Goal: Task Accomplishment & Management: Manage account settings

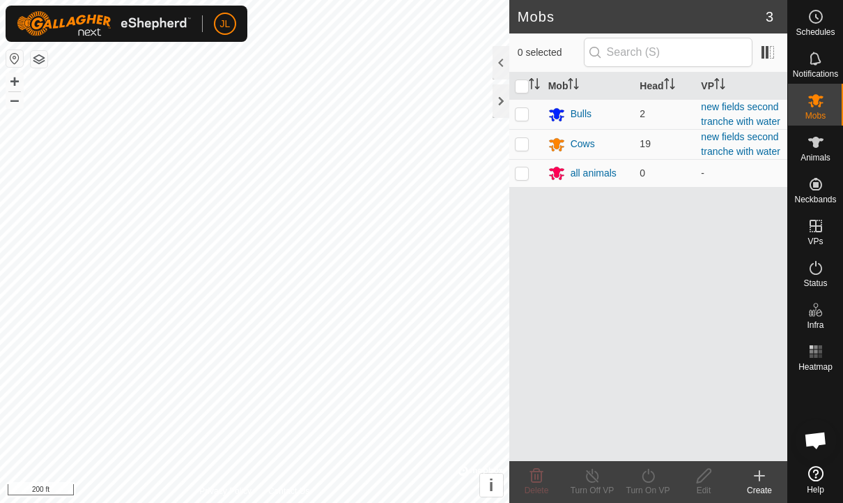
click at [825, 16] on es-schedule-vp-svg-icon at bounding box center [816, 17] width 25 height 22
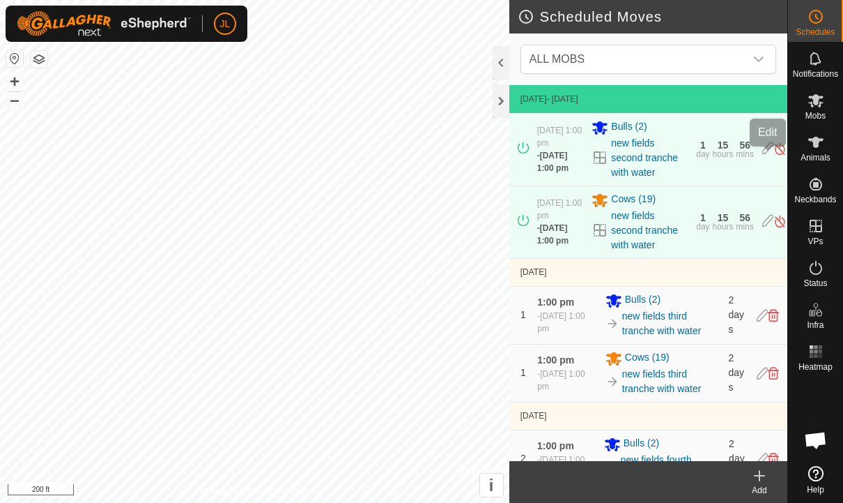
click at [767, 155] on icon at bounding box center [768, 148] width 11 height 15
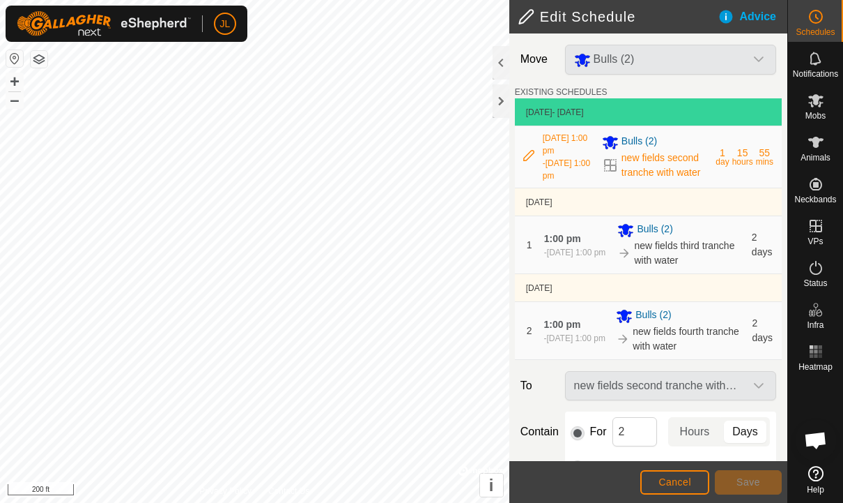
click at [558, 154] on span "[DATE] 1:00 pm" at bounding box center [565, 144] width 45 height 22
click at [677, 487] on span "Cancel" at bounding box center [675, 481] width 33 height 11
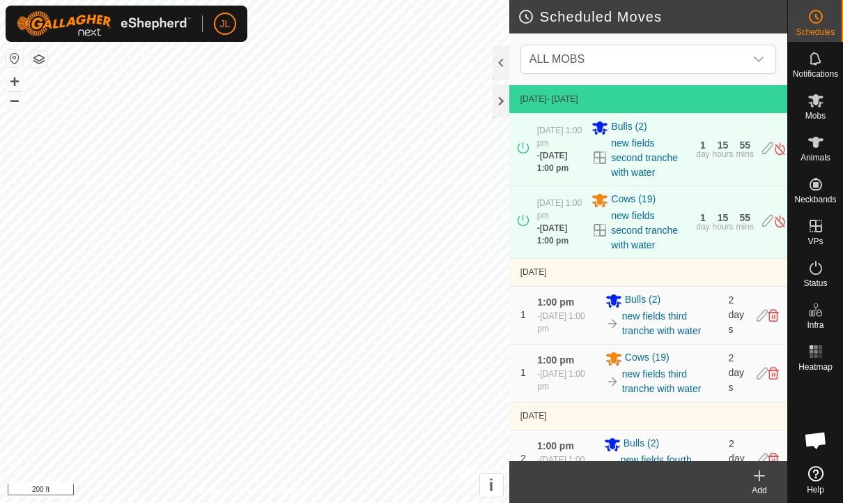
click at [779, 156] on img at bounding box center [780, 148] width 13 height 15
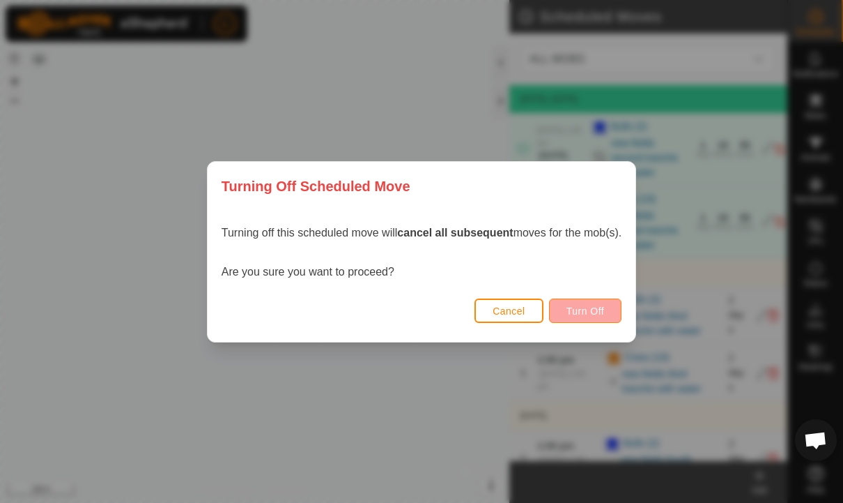
click at [601, 309] on span "Turn Off" at bounding box center [586, 310] width 38 height 11
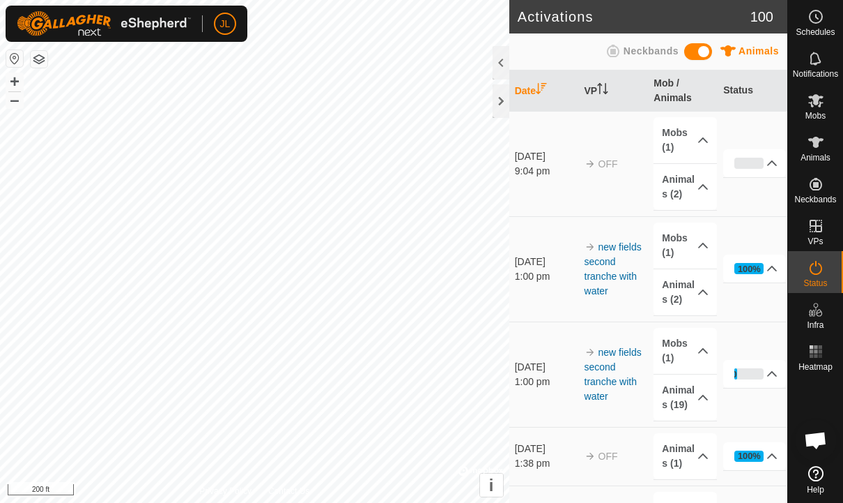
click at [813, 23] on icon at bounding box center [816, 16] width 17 height 17
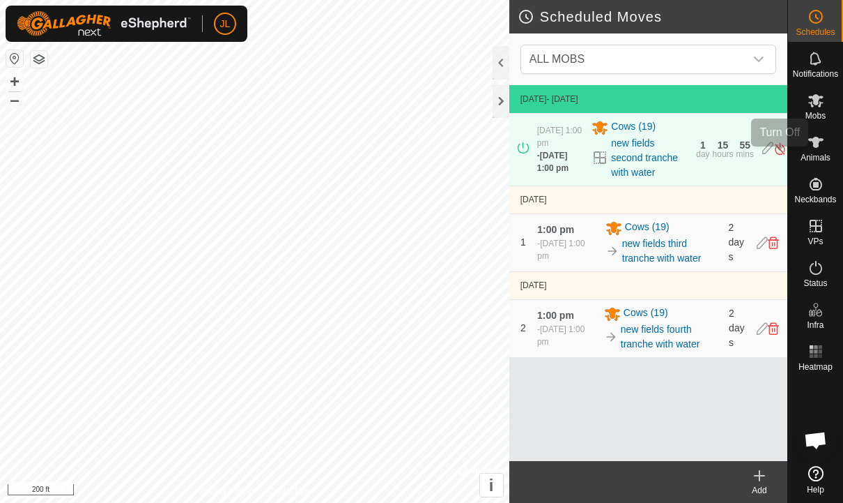
click at [780, 153] on img at bounding box center [780, 148] width 13 height 15
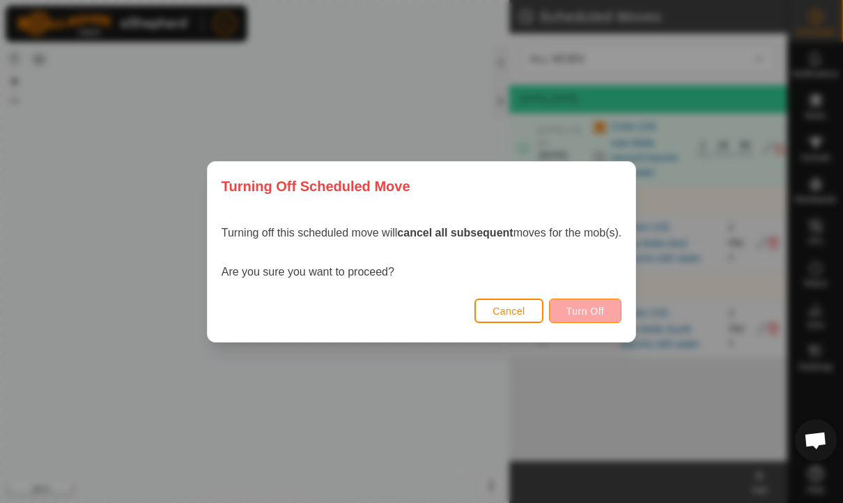
click at [605, 302] on button "Turn Off" at bounding box center [585, 310] width 73 height 24
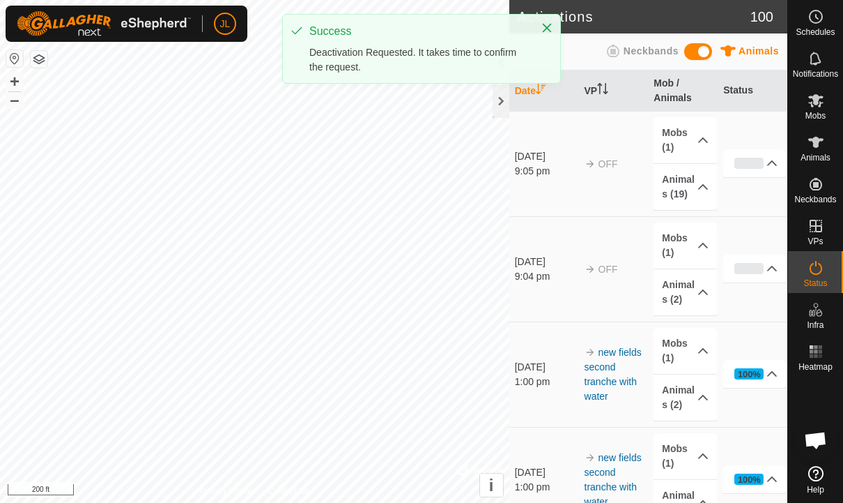
click at [822, 16] on circle at bounding box center [816, 16] width 13 height 13
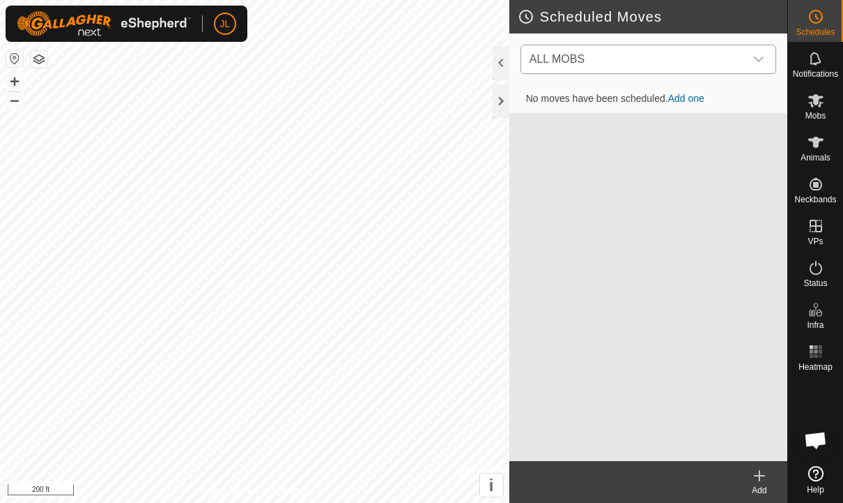
click at [760, 68] on div "dropdown trigger" at bounding box center [759, 59] width 28 height 28
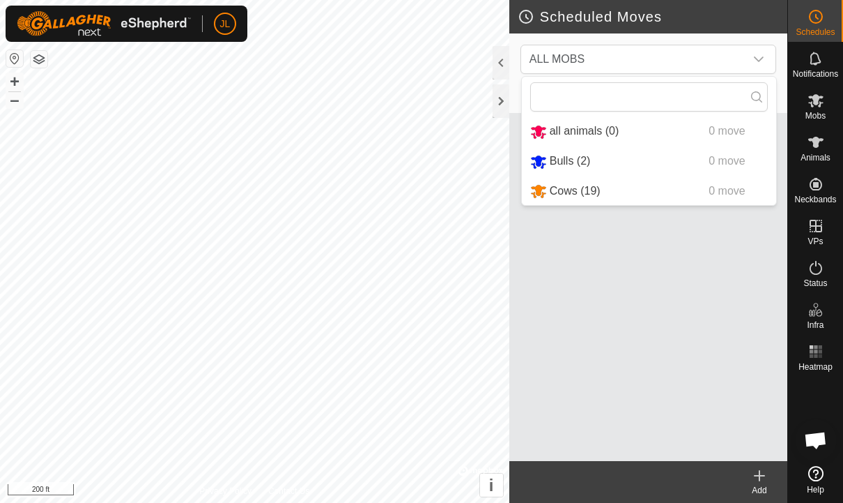
click at [758, 481] on icon at bounding box center [759, 475] width 17 height 17
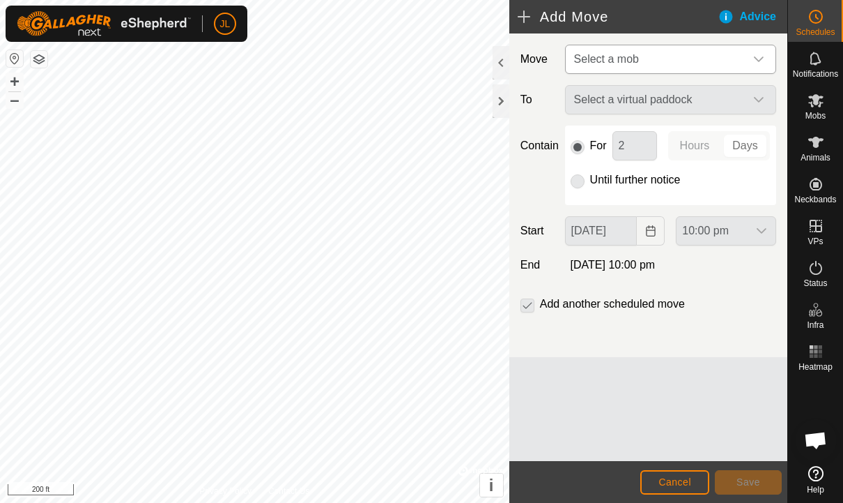
click at [756, 61] on icon "dropdown trigger" at bounding box center [758, 59] width 11 height 11
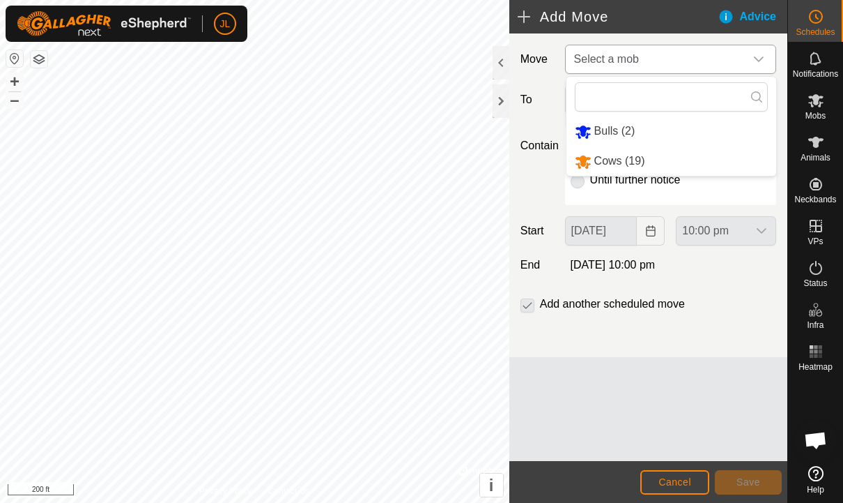
click at [625, 128] on span "Bulls (2)" at bounding box center [615, 131] width 41 height 12
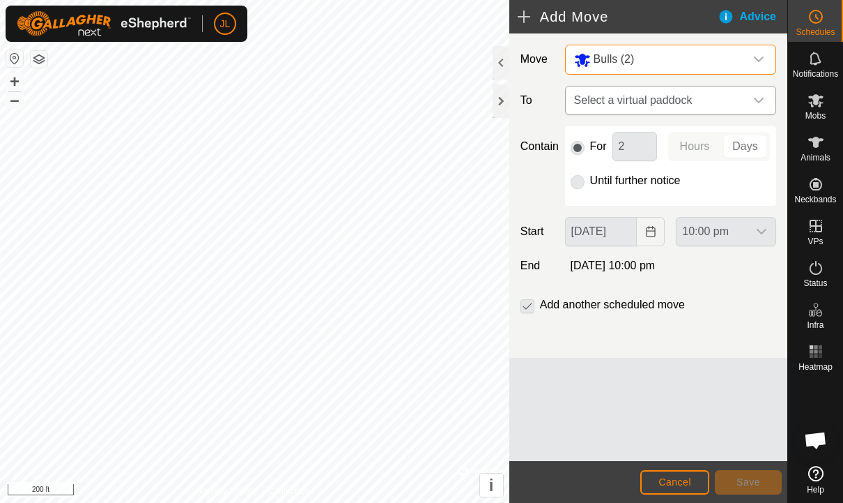
click at [756, 97] on icon "dropdown trigger" at bounding box center [758, 100] width 11 height 11
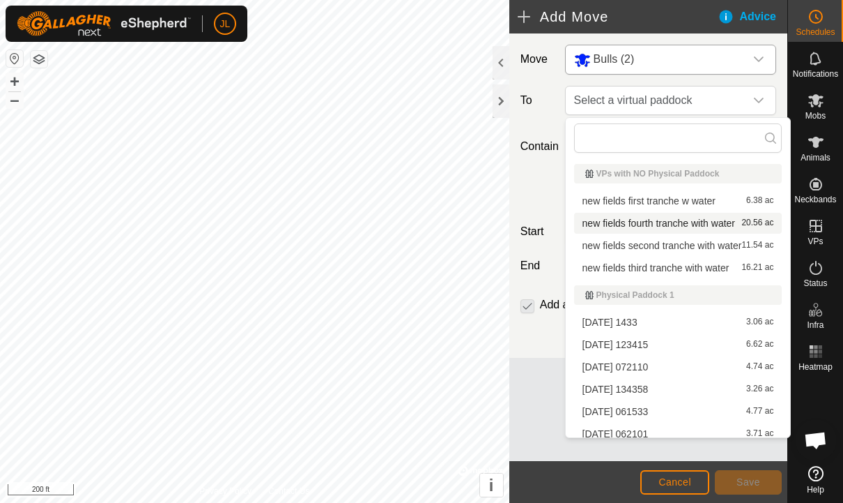
click at [661, 227] on span "new fields fourth tranche with water" at bounding box center [659, 223] width 153 height 10
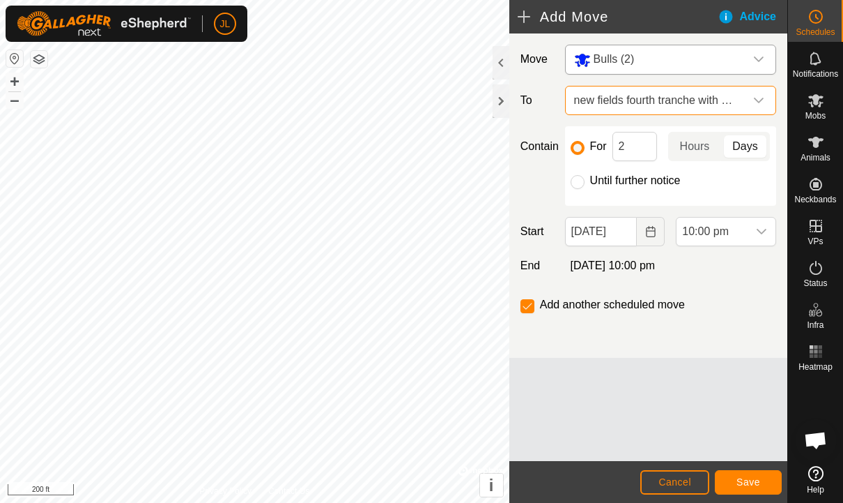
click at [760, 100] on icon "dropdown trigger" at bounding box center [758, 100] width 11 height 11
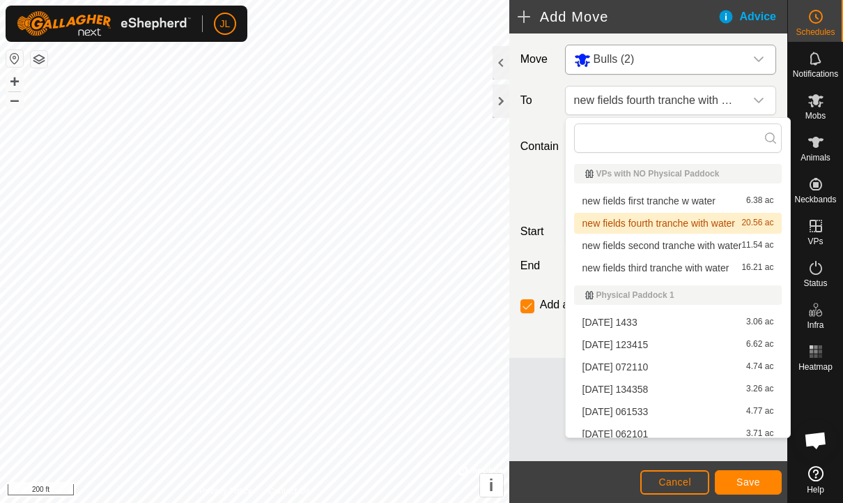
click at [675, 247] on span "new fields second tranche with water" at bounding box center [663, 245] width 160 height 10
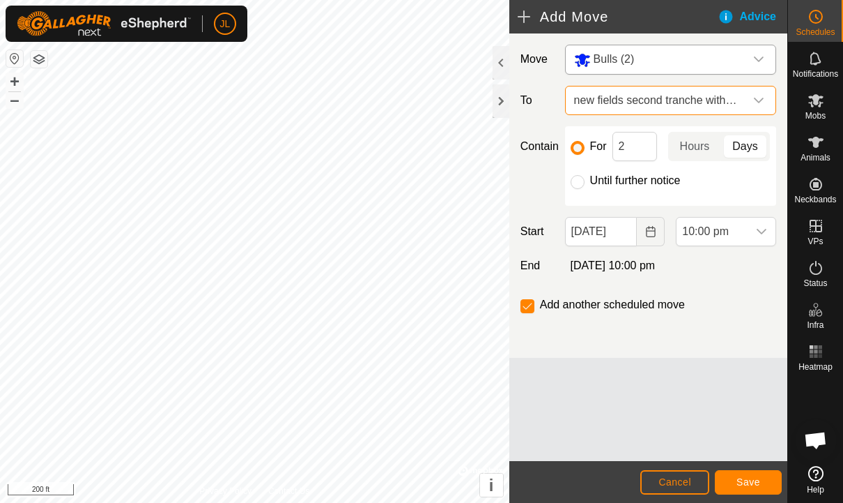
click at [752, 487] on span "Save" at bounding box center [749, 481] width 24 height 11
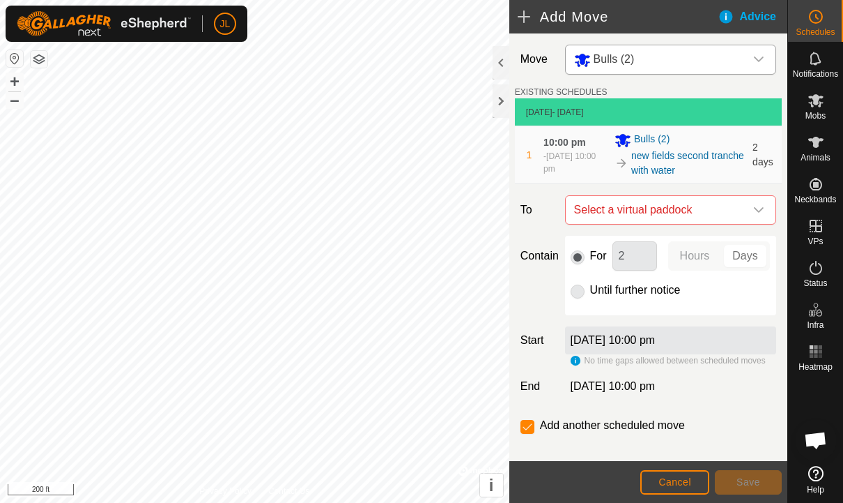
click at [752, 57] on div "dropdown trigger" at bounding box center [759, 59] width 28 height 29
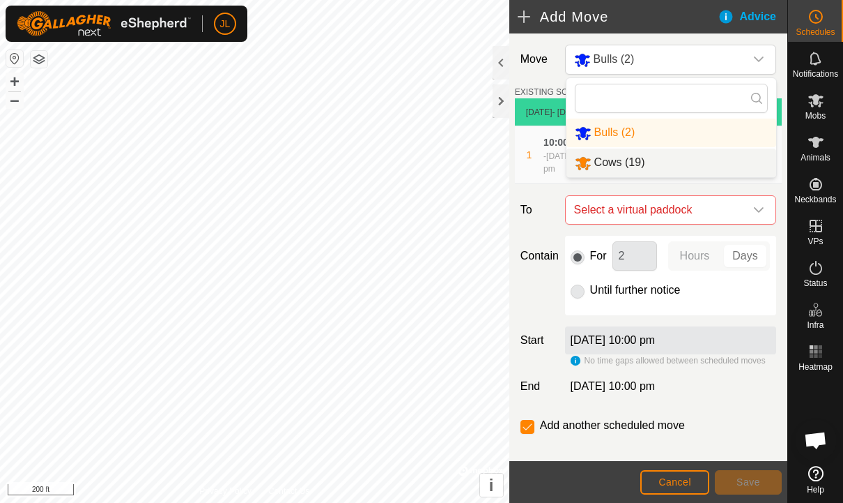
click at [669, 162] on li "Cows (19)" at bounding box center [672, 162] width 210 height 29
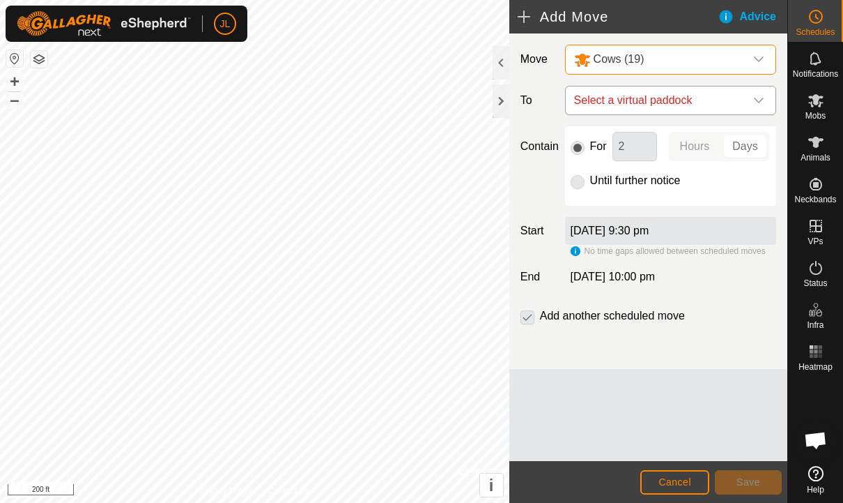
click at [757, 100] on icon "dropdown trigger" at bounding box center [758, 100] width 11 height 11
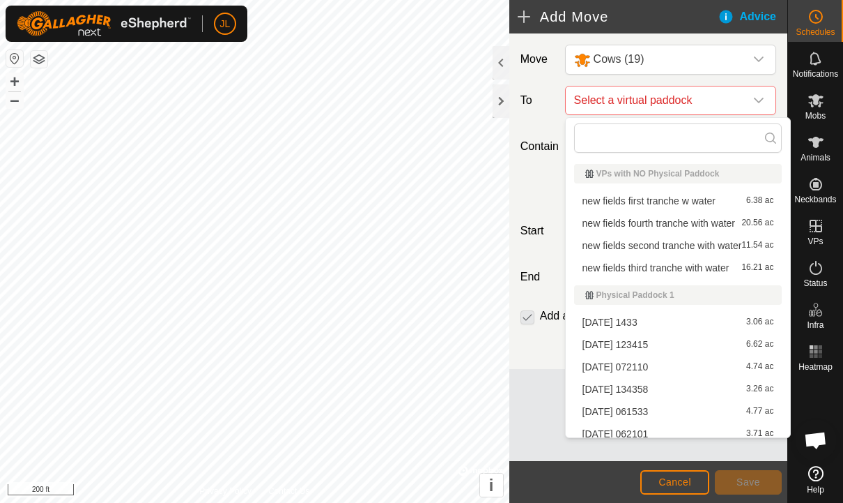
click at [680, 243] on span "new fields second tranche with water" at bounding box center [663, 245] width 160 height 10
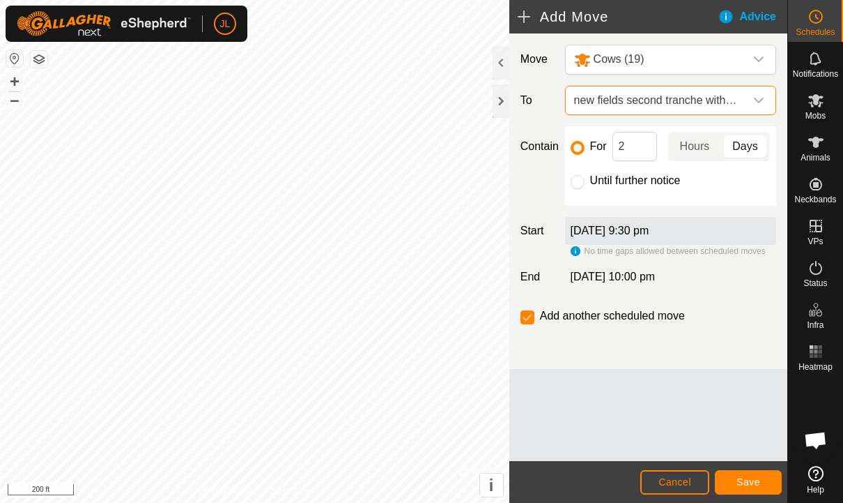
click at [758, 480] on span "Save" at bounding box center [749, 481] width 24 height 11
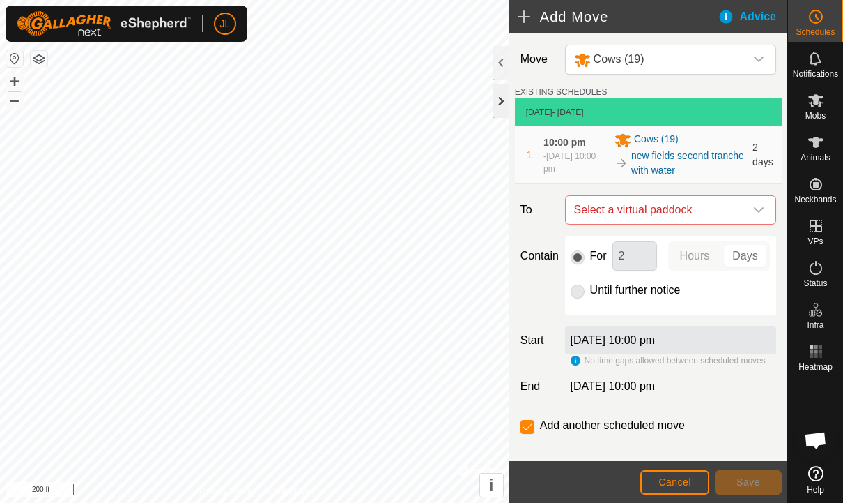
click at [504, 102] on div at bounding box center [501, 100] width 17 height 33
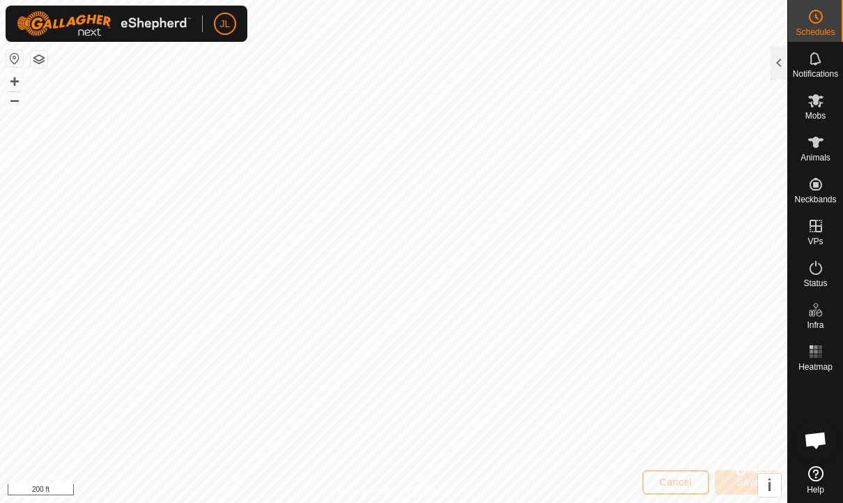
click at [823, 10] on icon at bounding box center [816, 16] width 17 height 17
click at [783, 62] on div at bounding box center [779, 62] width 17 height 33
